Goal: Communication & Community: Answer question/provide support

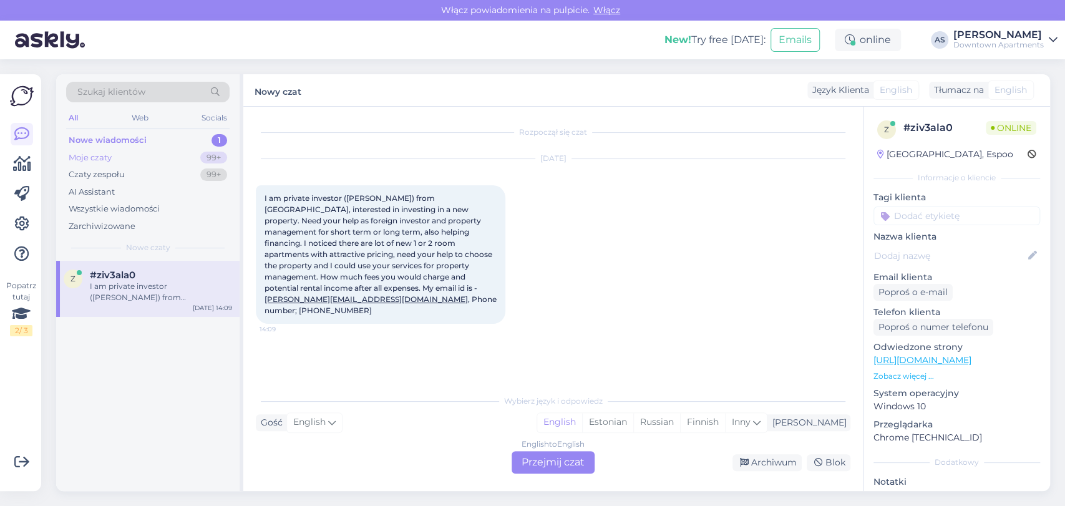
click at [116, 163] on div "Moje czaty 99+" at bounding box center [147, 157] width 163 height 17
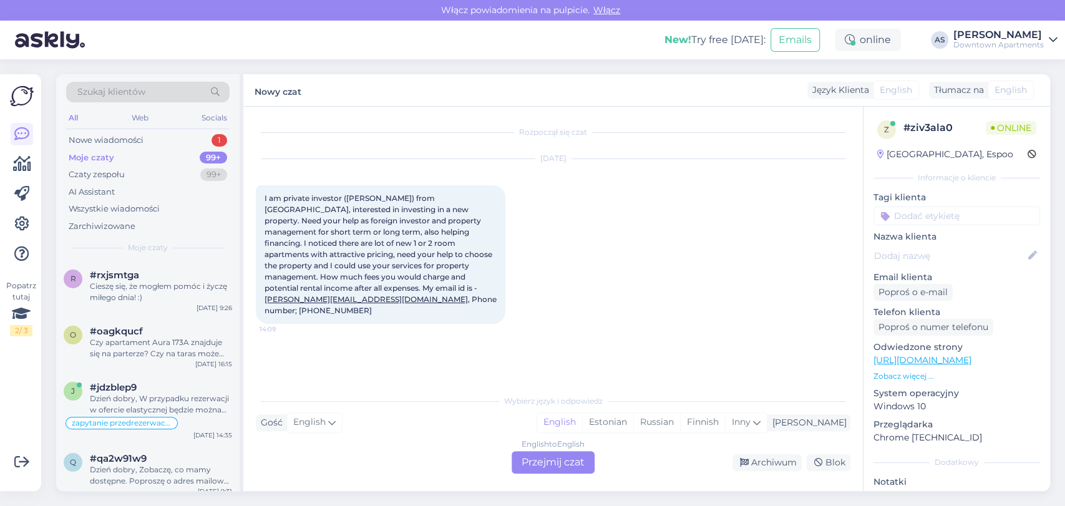
click at [138, 147] on div "Nowe wiadomości 1" at bounding box center [147, 140] width 163 height 17
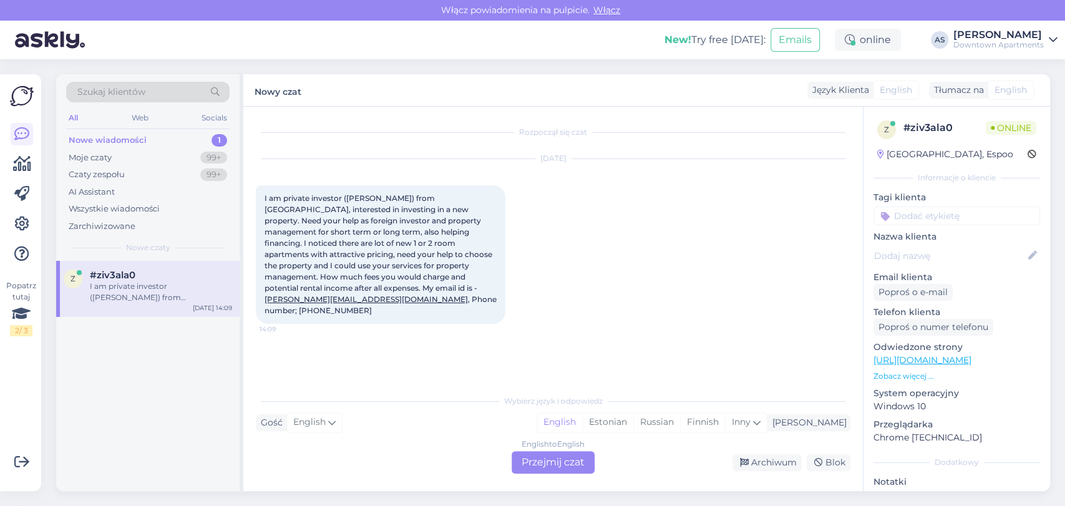
click at [153, 312] on div "z #ziv3ala0 I am private investor ([PERSON_NAME]) from [GEOGRAPHIC_DATA], inter…" at bounding box center [147, 289] width 183 height 56
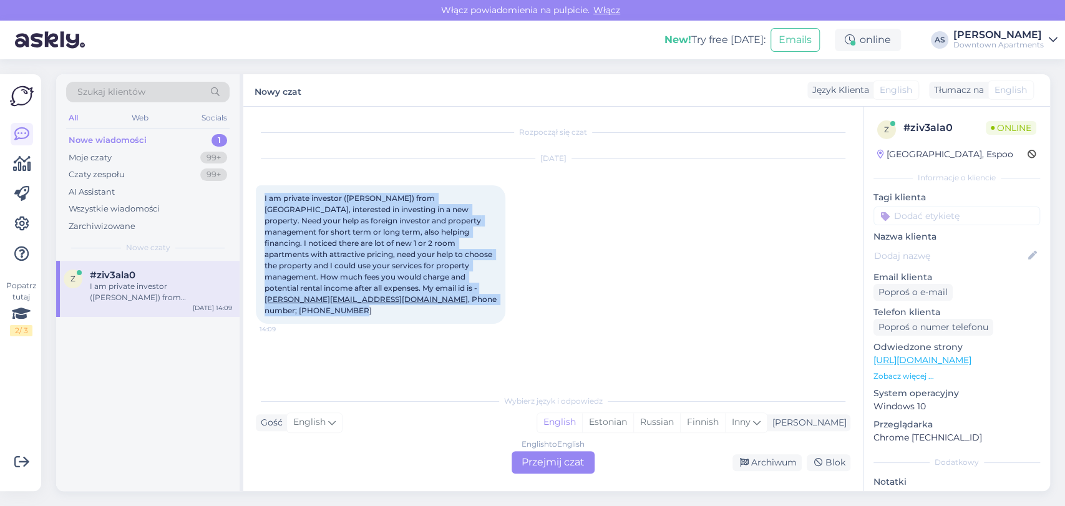
drag, startPoint x: 462, startPoint y: 290, endPoint x: 259, endPoint y: 196, distance: 223.5
click at [259, 196] on div "I am private investor ([PERSON_NAME]) from [GEOGRAPHIC_DATA], interested in inv…" at bounding box center [380, 254] width 249 height 138
copy span "I am private investor ([PERSON_NAME]) from [GEOGRAPHIC_DATA], interested in inv…"
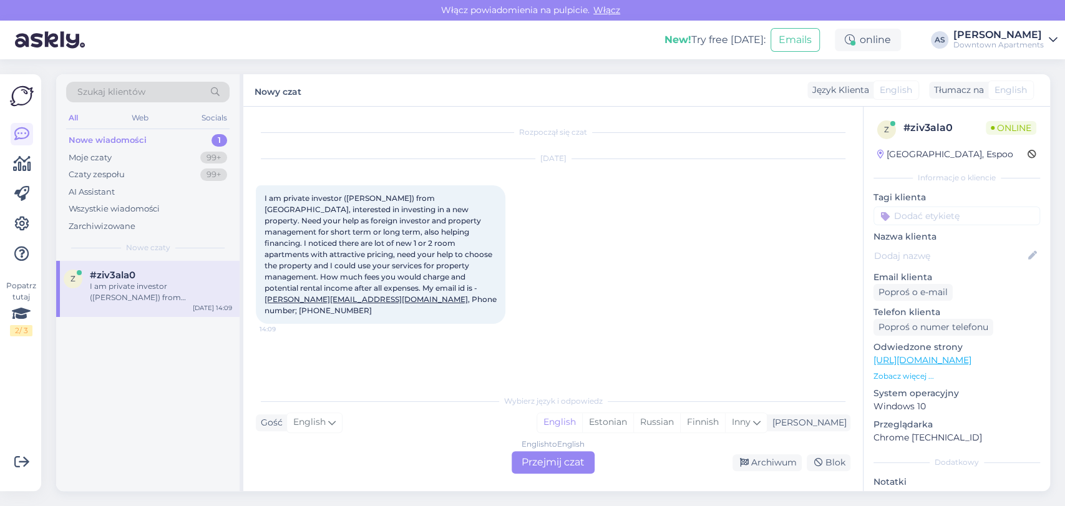
click at [560, 458] on div "English to English Przejmij czat" at bounding box center [552, 462] width 83 height 22
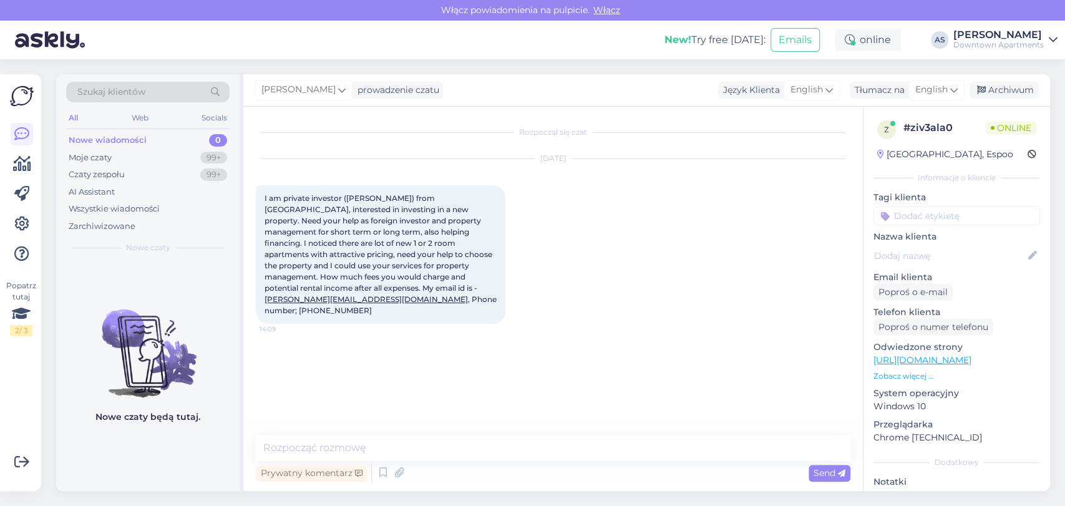
click at [137, 142] on div "Nowe wiadomości" at bounding box center [108, 140] width 78 height 12
click at [127, 155] on div "Moje czaty 99+" at bounding box center [147, 157] width 163 height 17
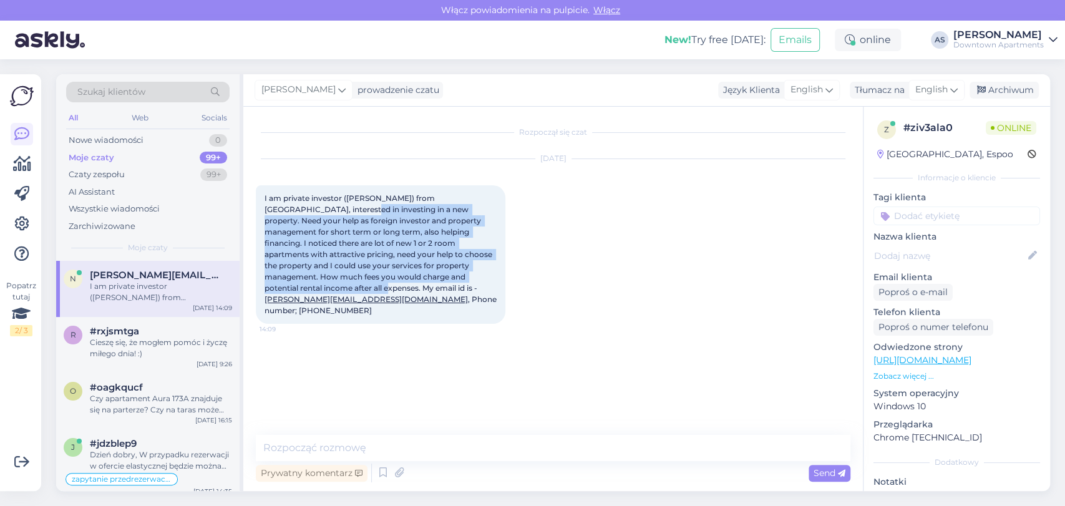
drag, startPoint x: 465, startPoint y: 281, endPoint x: 296, endPoint y: 210, distance: 183.4
click at [296, 210] on span "I am private investor ([PERSON_NAME]) from [GEOGRAPHIC_DATA], interested in inv…" at bounding box center [381, 254] width 234 height 122
click at [526, 216] on div "[DATE] I am private investor ([PERSON_NAME]) from [GEOGRAPHIC_DATA], interested…" at bounding box center [553, 241] width 594 height 192
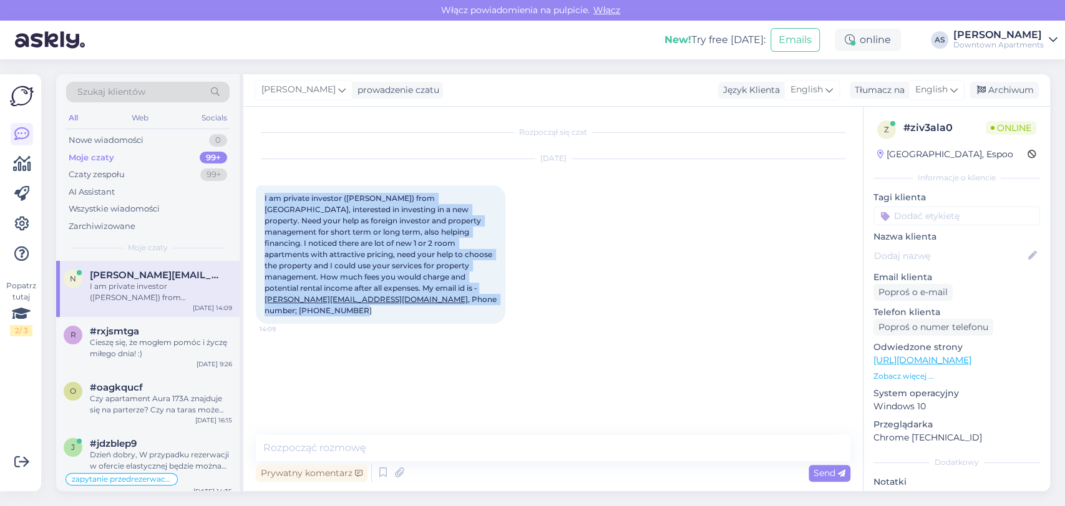
drag, startPoint x: 487, startPoint y: 291, endPoint x: 254, endPoint y: 200, distance: 249.8
click at [254, 200] on div "Rozpoczął się czat [DATE] I am private investor ([PERSON_NAME]) from [GEOGRAPHI…" at bounding box center [552, 299] width 619 height 384
copy span "I am private investor ([PERSON_NAME]) from [GEOGRAPHIC_DATA], interested in inv…"
click at [147, 134] on div "Nowe wiadomości 0" at bounding box center [147, 140] width 163 height 17
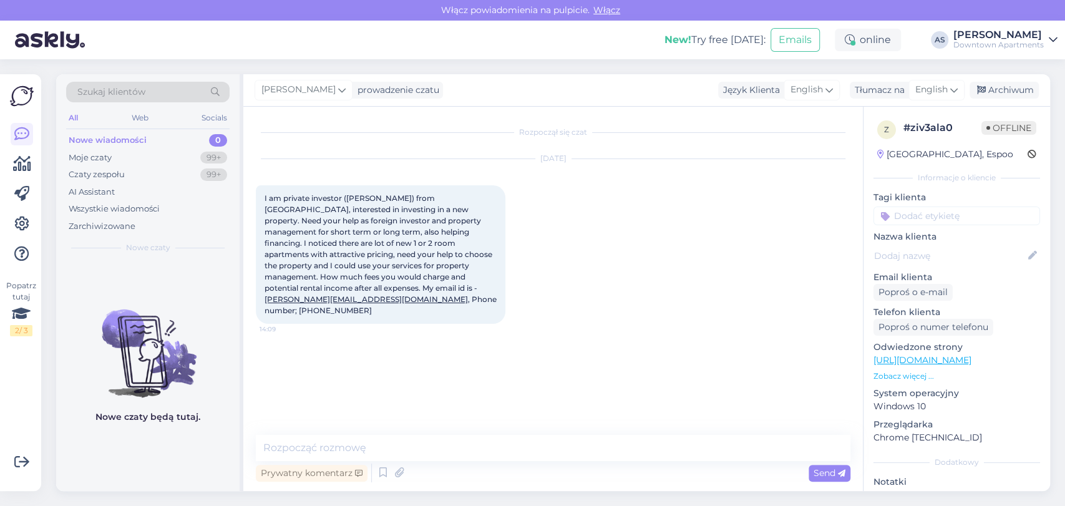
click at [538, 184] on div "[DATE] I am private investor ([PERSON_NAME]) from [GEOGRAPHIC_DATA], interested…" at bounding box center [553, 241] width 594 height 192
